Goal: Task Accomplishment & Management: Complete application form

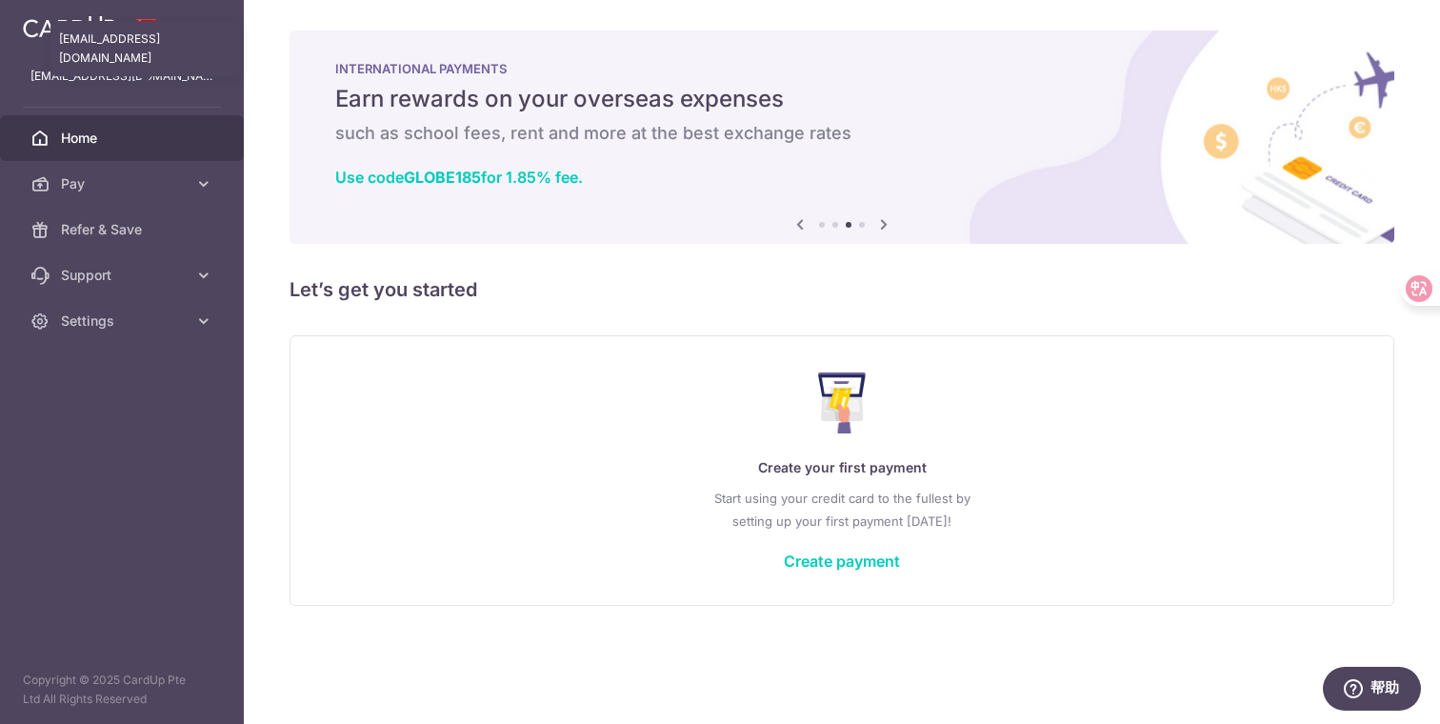
click at [160, 72] on p "[EMAIL_ADDRESS][DOMAIN_NAME]" at bounding box center [121, 76] width 183 height 19
click at [153, 72] on p "[EMAIL_ADDRESS][DOMAIN_NAME]" at bounding box center [121, 76] width 183 height 19
click at [153, 42] on div at bounding box center [122, 26] width 244 height 53
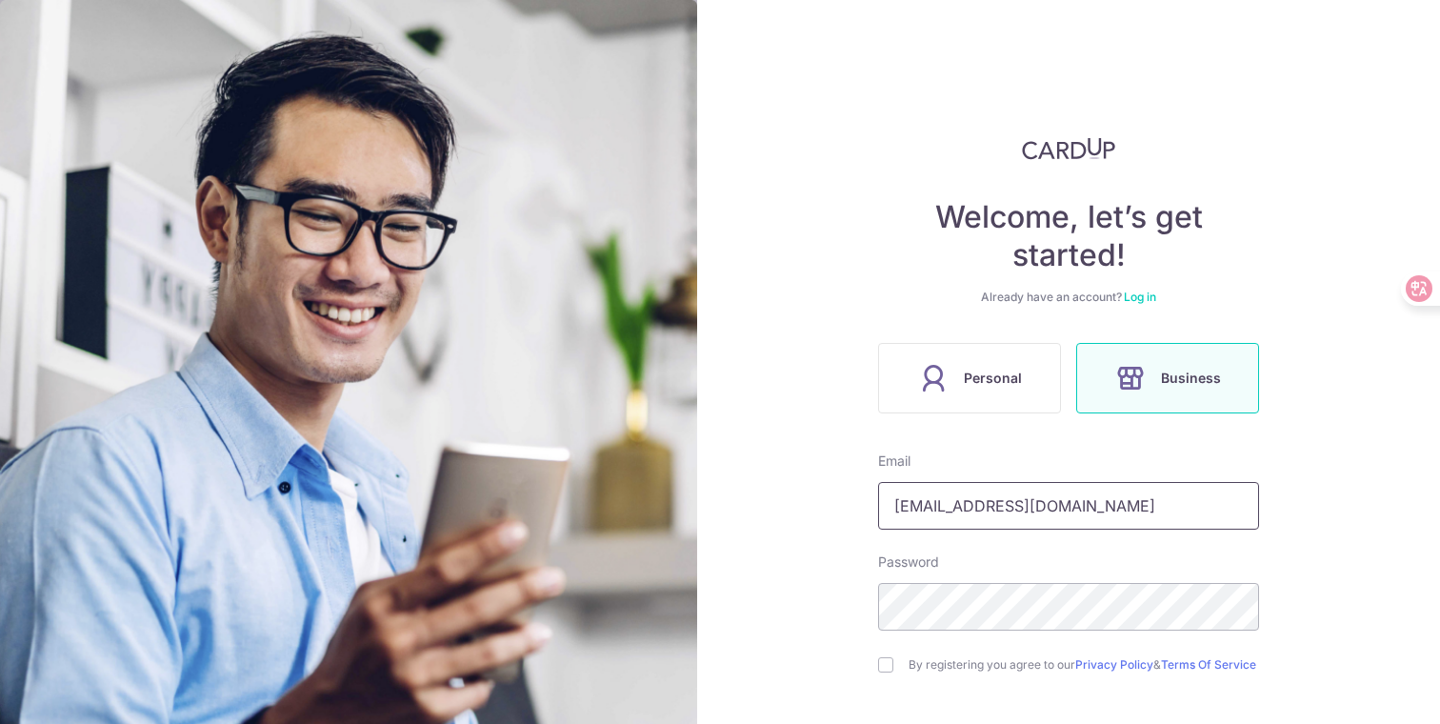
click at [1027, 508] on input "[EMAIL_ADDRESS][DOMAIN_NAME]" at bounding box center [1068, 506] width 381 height 48
click at [1072, 494] on input "[EMAIL_ADDRESS][DOMAIN_NAME]" at bounding box center [1068, 506] width 381 height 48
click at [1062, 506] on input "[EMAIL_ADDRESS][DOMAIN_NAME]" at bounding box center [1068, 506] width 381 height 48
type input "y"
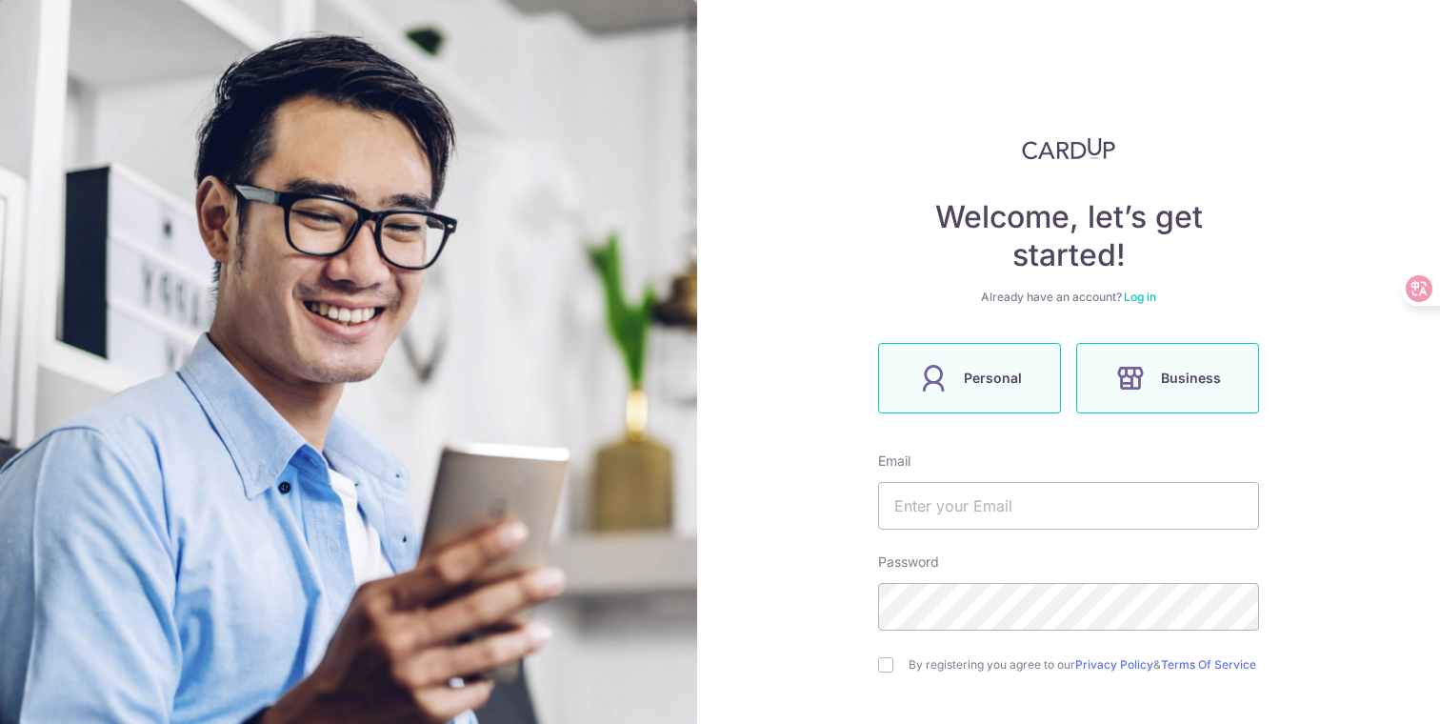
click at [1033, 381] on label "Personal" at bounding box center [969, 378] width 183 height 70
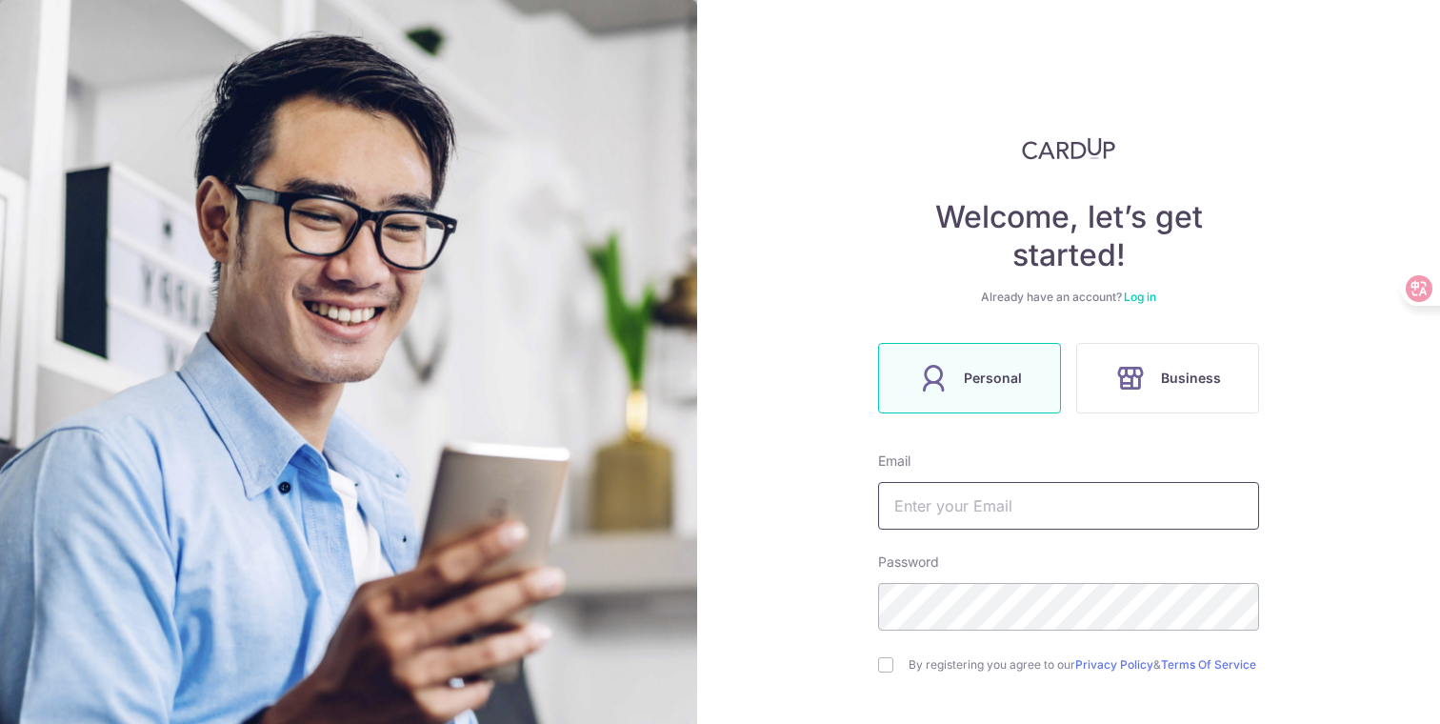
click at [1054, 493] on input "text" at bounding box center [1068, 506] width 381 height 48
click at [993, 508] on input "text" at bounding box center [1068, 506] width 381 height 48
type input "[EMAIL_ADDRESS][DOMAIN_NAME]"
click at [891, 668] on input "checkbox" at bounding box center [885, 664] width 15 height 15
checkbox input "true"
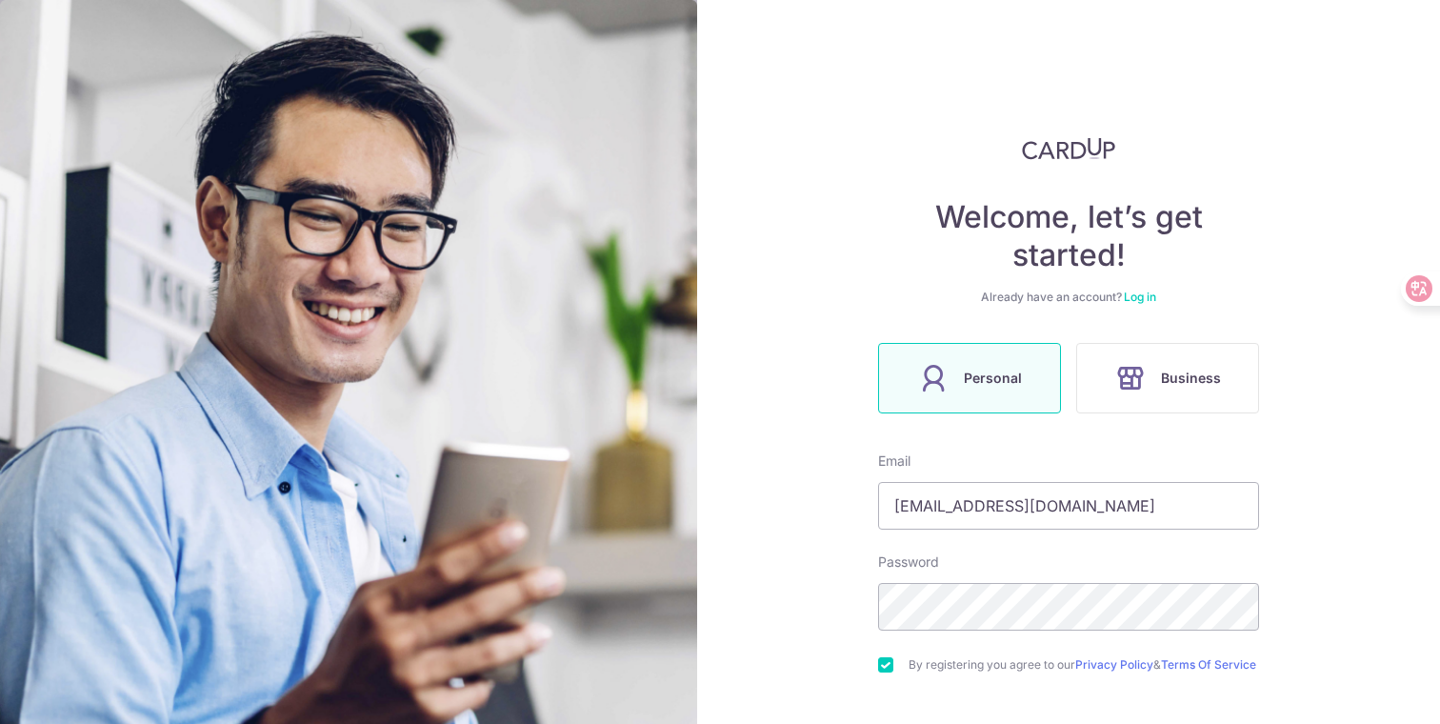
scroll to position [169, 0]
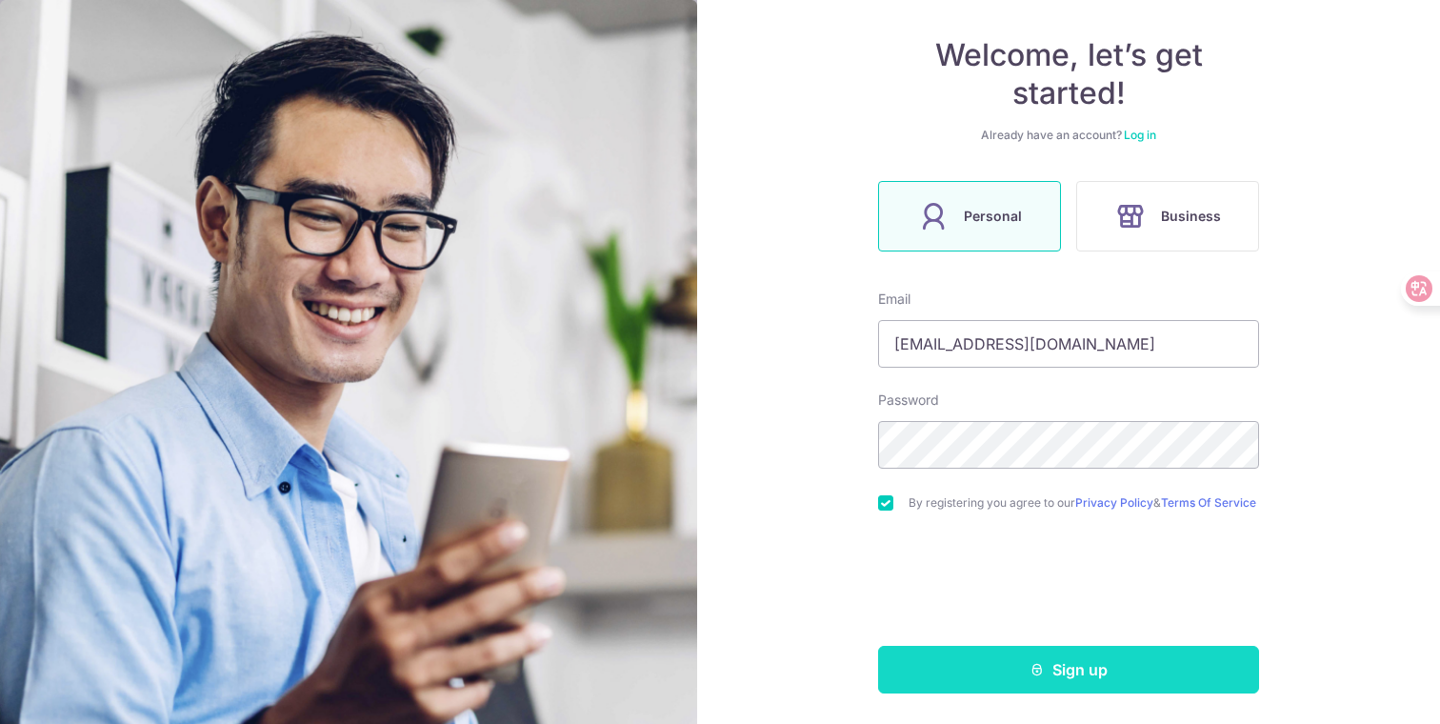
click at [981, 649] on button "Sign up" at bounding box center [1068, 670] width 381 height 48
